Goal: Transaction & Acquisition: Purchase product/service

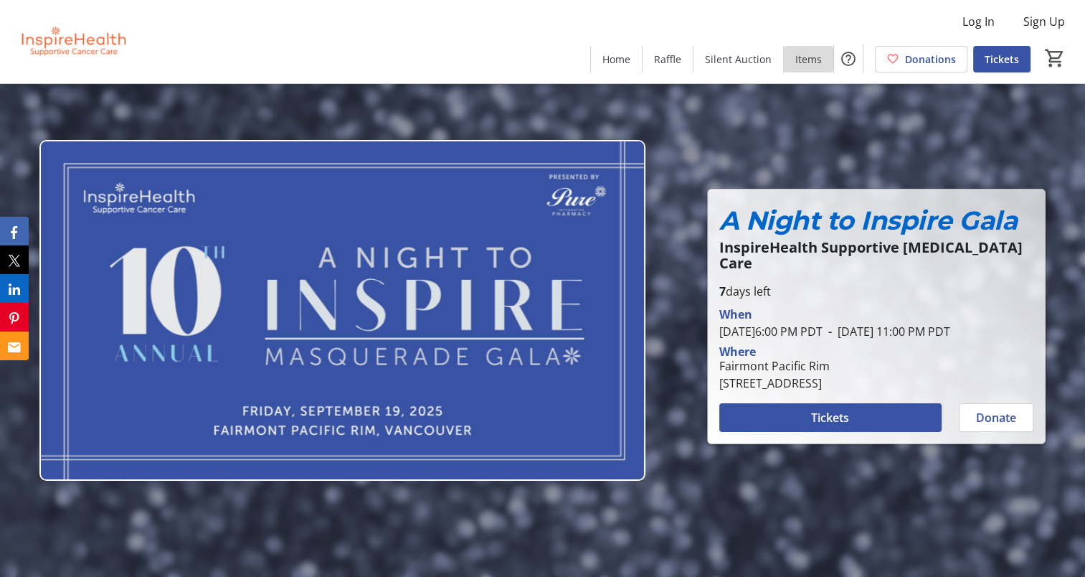
click at [808, 55] on span "Items" at bounding box center [809, 59] width 27 height 15
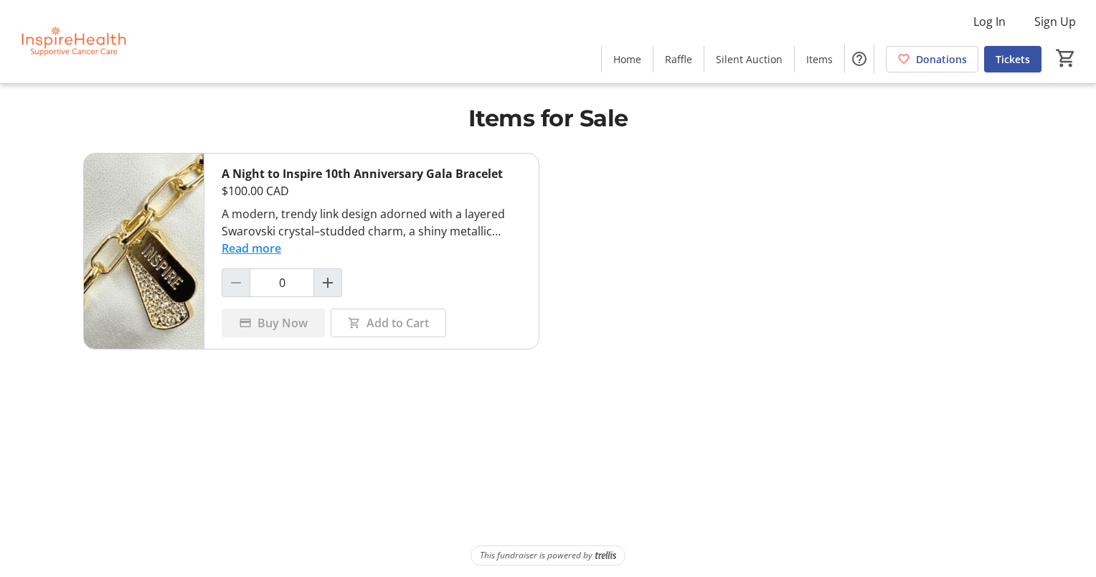
click at [70, 49] on img at bounding box center [73, 42] width 128 height 72
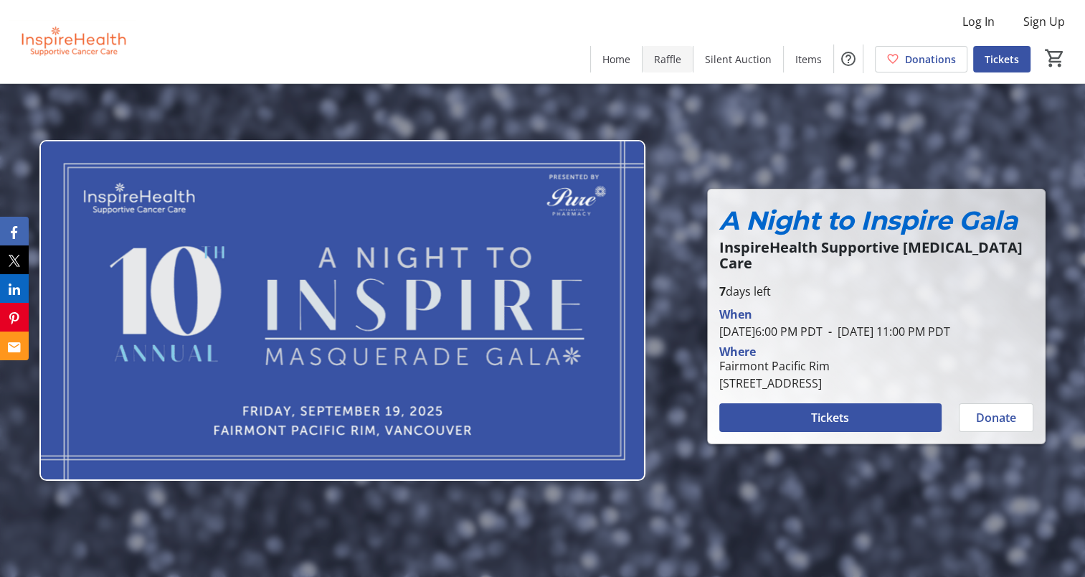
click at [673, 55] on span "Raffle" at bounding box center [667, 59] width 27 height 15
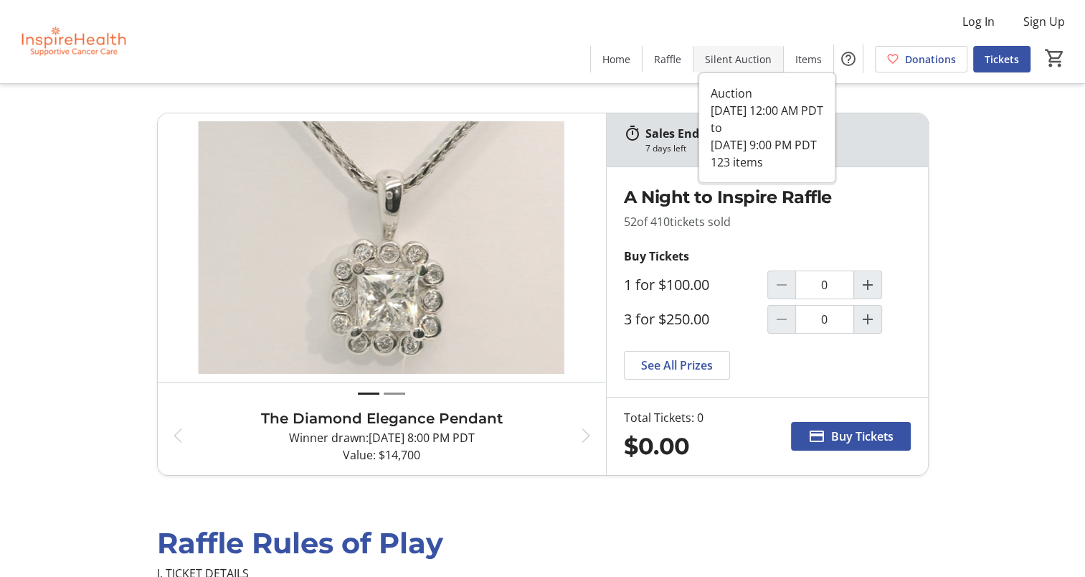
click at [736, 64] on span "Silent Auction" at bounding box center [738, 59] width 67 height 15
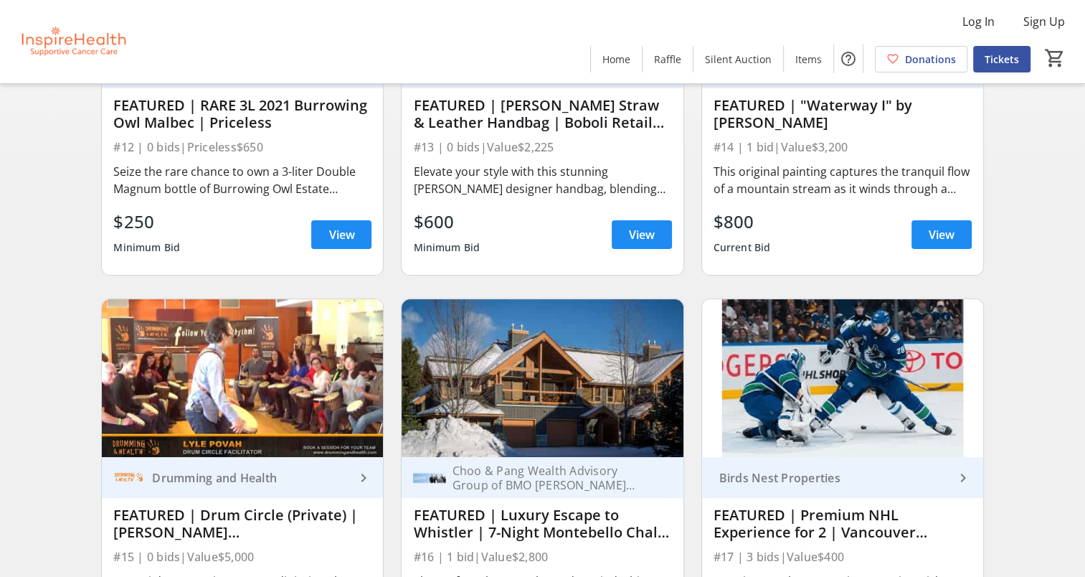
scroll to position [502, 0]
